Goal: Complete application form

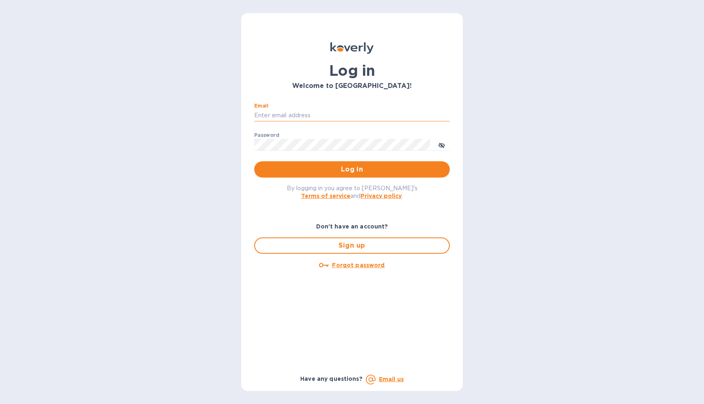
click at [279, 121] on input "Email" at bounding box center [352, 116] width 196 height 12
click at [254, 161] on button "Log in" at bounding box center [352, 169] width 196 height 16
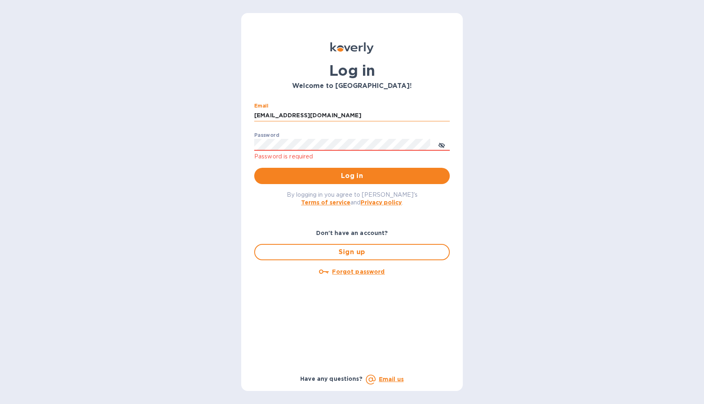
click at [282, 114] on input "[EMAIL_ADDRESS][DOMAIN_NAME]" at bounding box center [352, 116] width 196 height 12
click at [258, 115] on input "[EMAIL_ADDRESS][DOMAIN_NAME]" at bounding box center [352, 116] width 196 height 12
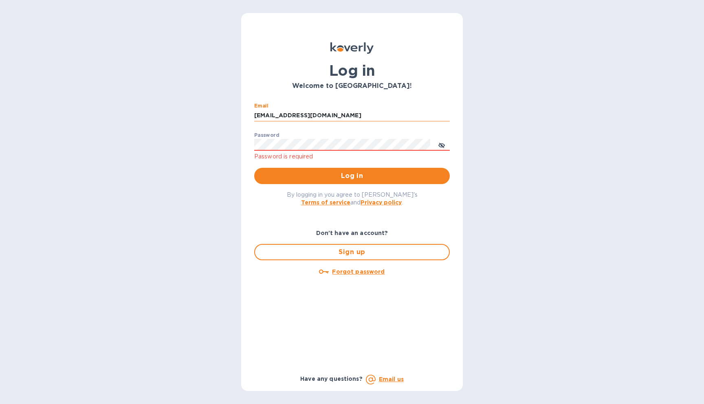
click at [258, 115] on input "[EMAIL_ADDRESS][DOMAIN_NAME]" at bounding box center [352, 116] width 196 height 12
click at [258, 118] on input "[EMAIL_ADDRESS][DOMAIN_NAME]" at bounding box center [352, 116] width 196 height 12
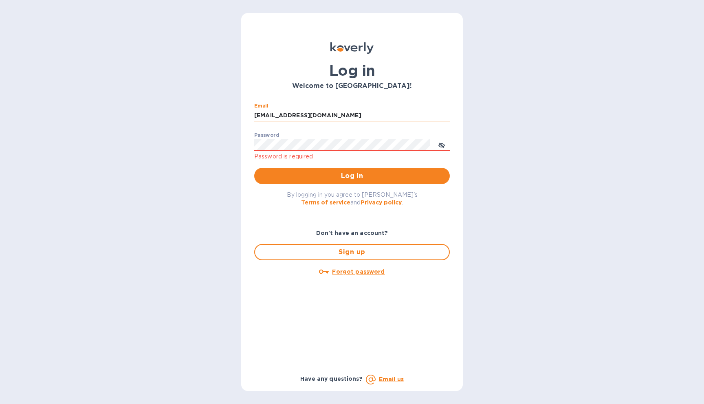
click at [258, 115] on input "[EMAIL_ADDRESS][DOMAIN_NAME]" at bounding box center [352, 116] width 196 height 12
type input "[PERSON_NAME][EMAIL_ADDRESS][DOMAIN_NAME]"
click at [254, 168] on button "Log in" at bounding box center [352, 176] width 196 height 16
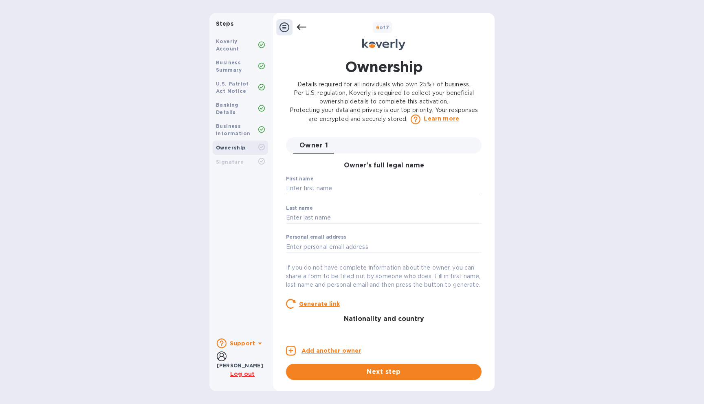
click at [314, 189] on input "text" at bounding box center [384, 189] width 196 height 12
type input "[PERSON_NAME]"
type input "CAETANO"
type input "[STREET_ADDRESS]"
type input "[PERSON_NAME]"
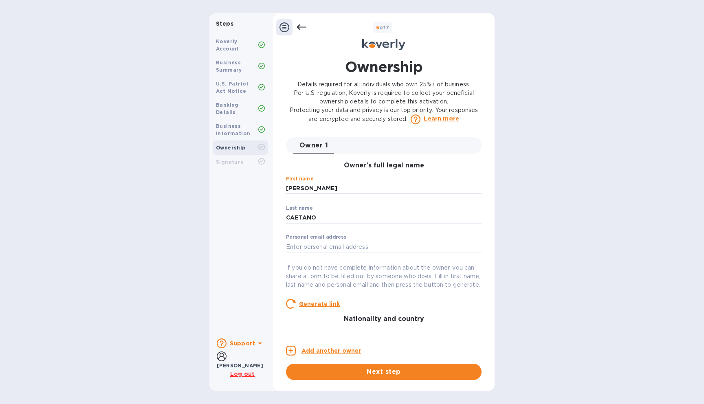
type input "[GEOGRAPHIC_DATA]"
type input "07029-1232"
click at [359, 251] on input "text" at bounding box center [384, 247] width 196 height 12
type input "[PERSON_NAME][EMAIL_ADDRESS][DOMAIN_NAME]"
type input "***33"
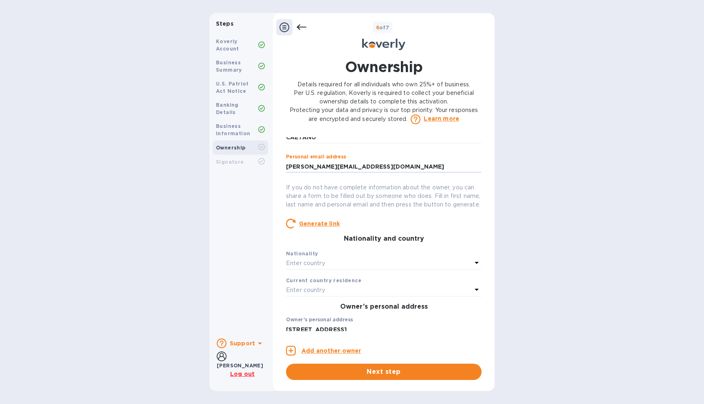
scroll to position [81, 0]
click at [310, 226] on u "Generate link" at bounding box center [319, 223] width 41 height 7
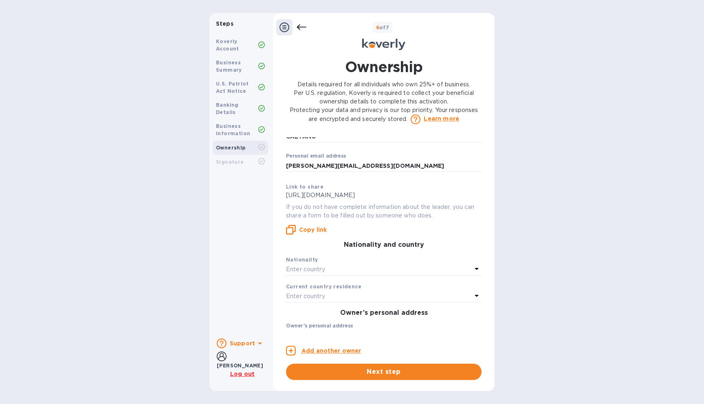
click at [305, 197] on p "[URL][DOMAIN_NAME]" at bounding box center [384, 195] width 196 height 9
click at [304, 198] on p "[URL][DOMAIN_NAME]" at bounding box center [384, 195] width 196 height 9
click at [363, 222] on div "Copy link" at bounding box center [384, 227] width 196 height 15
